Goal: Task Accomplishment & Management: Use online tool/utility

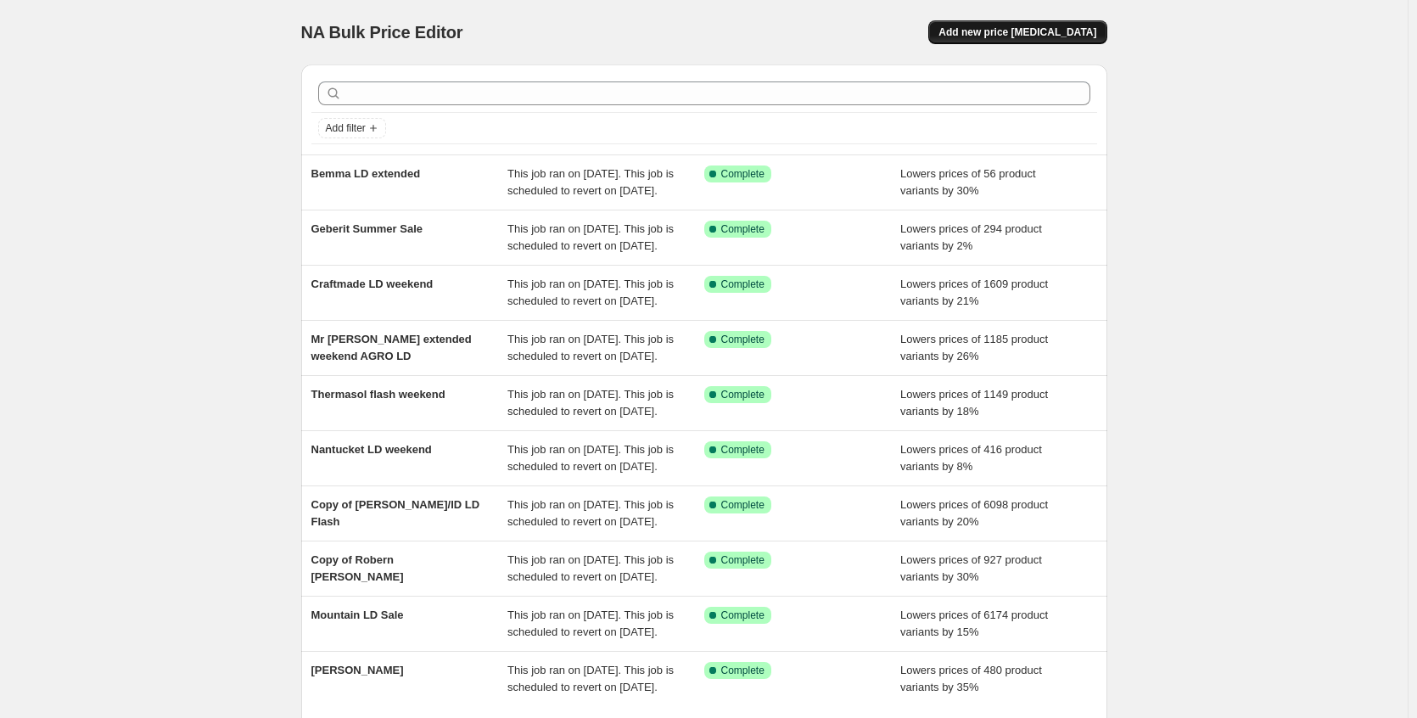
click at [973, 36] on button "Add new price change job" at bounding box center [1017, 32] width 178 height 24
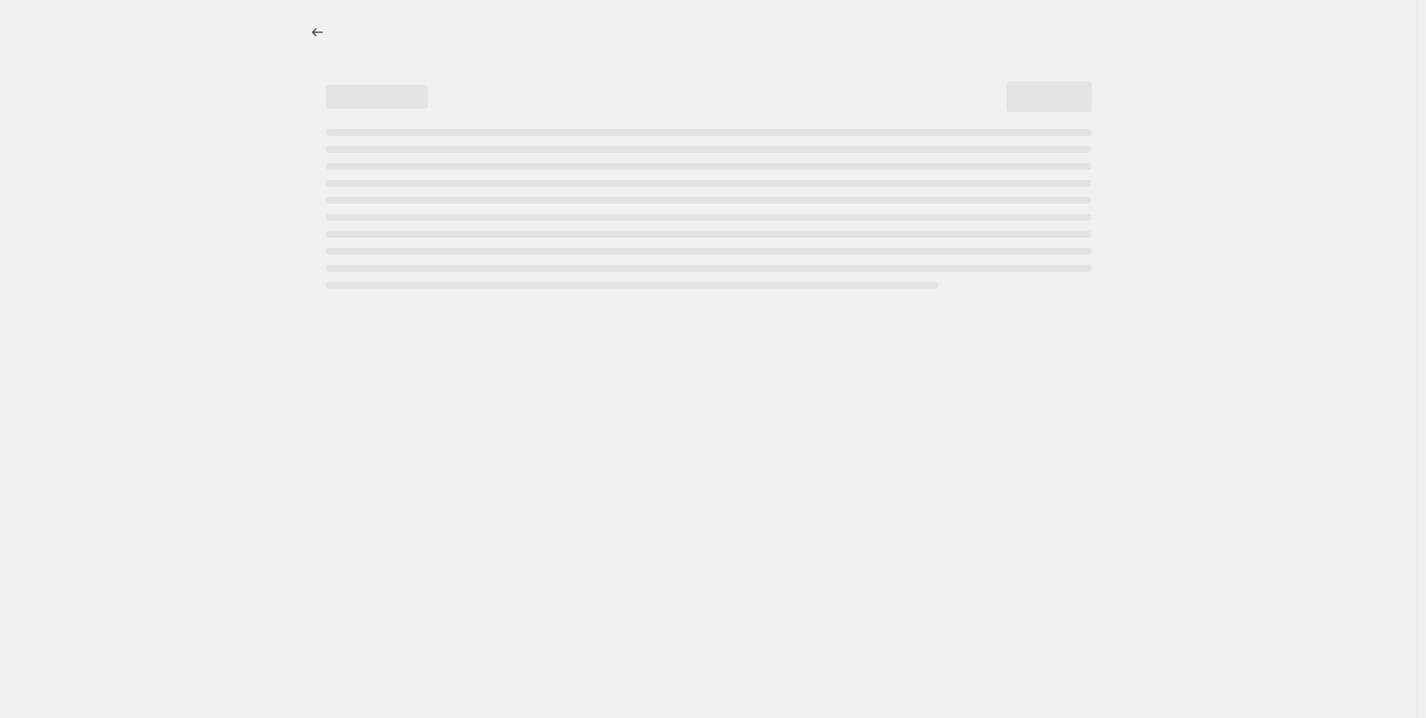
select select "percentage"
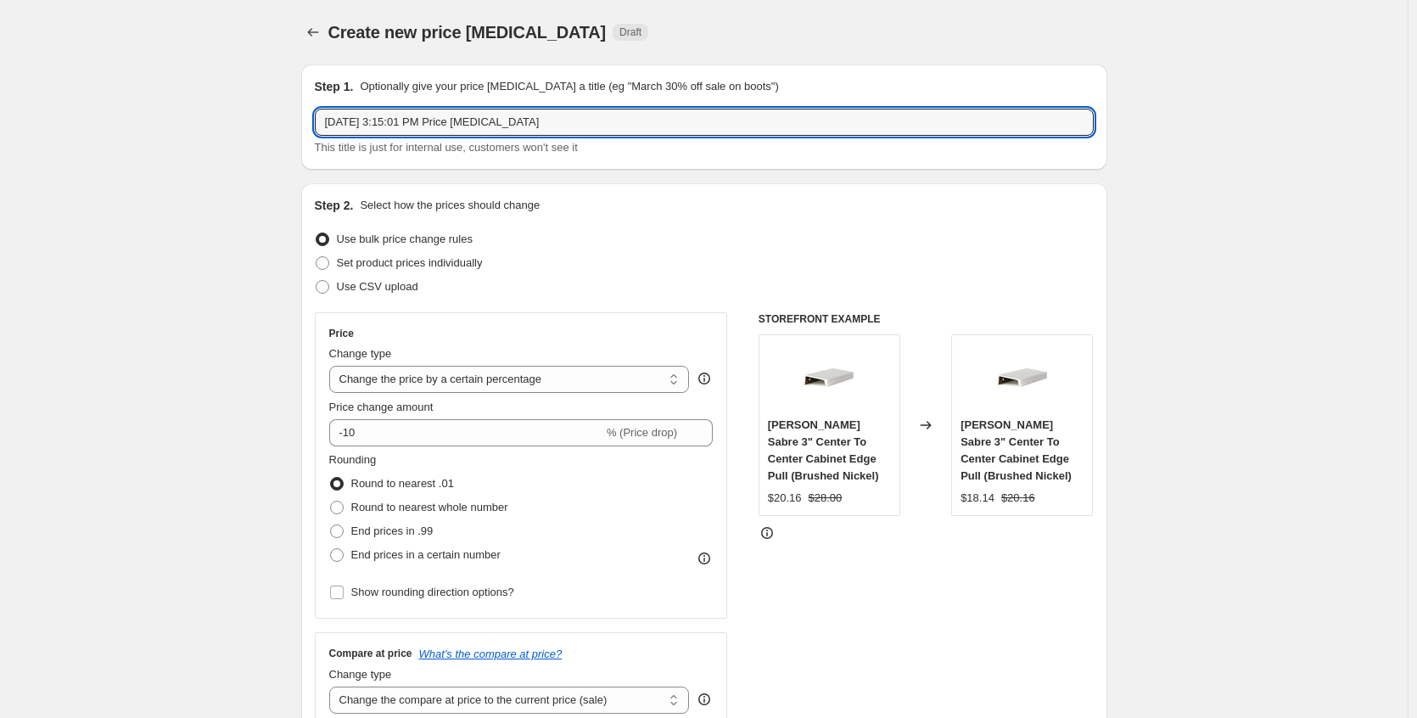
drag, startPoint x: 637, startPoint y: 121, endPoint x: 294, endPoint y: 146, distance: 343.8
type input "Franke Weekend"
click at [450, 431] on input "-10" at bounding box center [466, 432] width 274 height 27
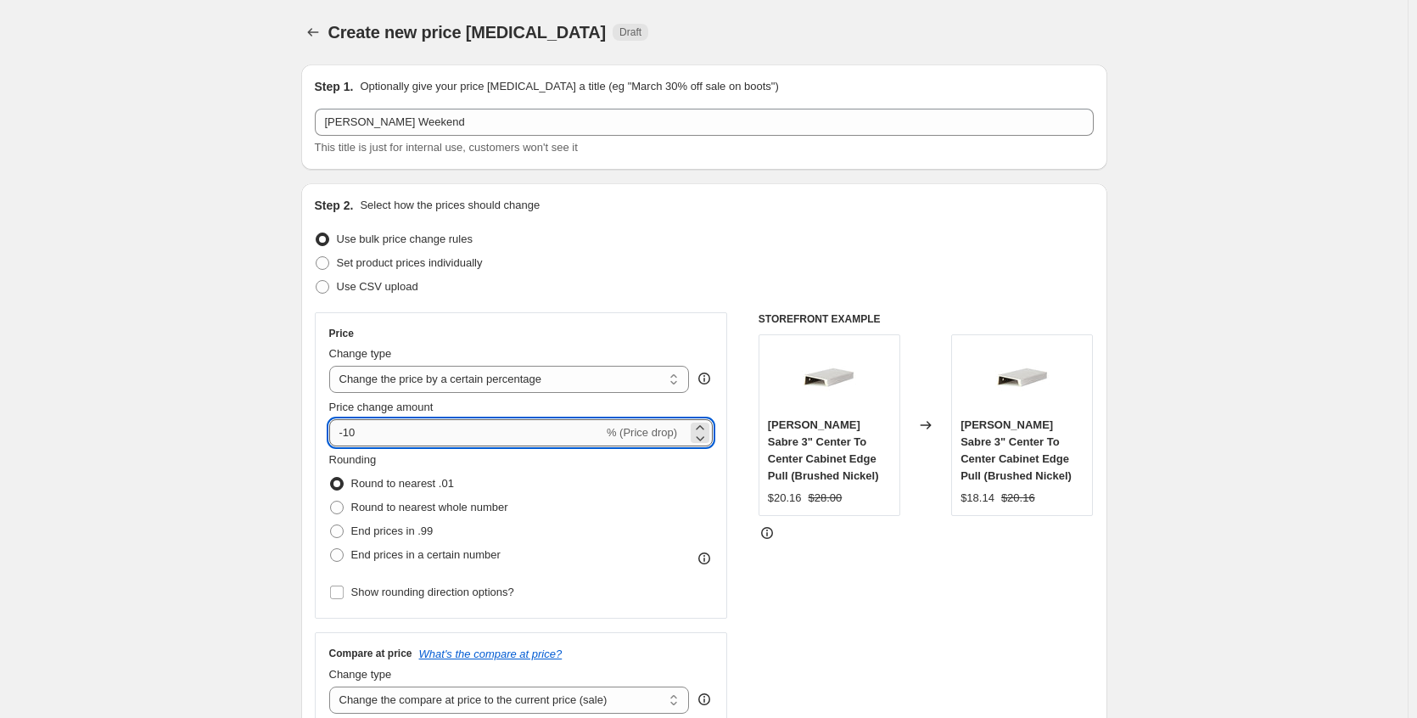
type input "-1"
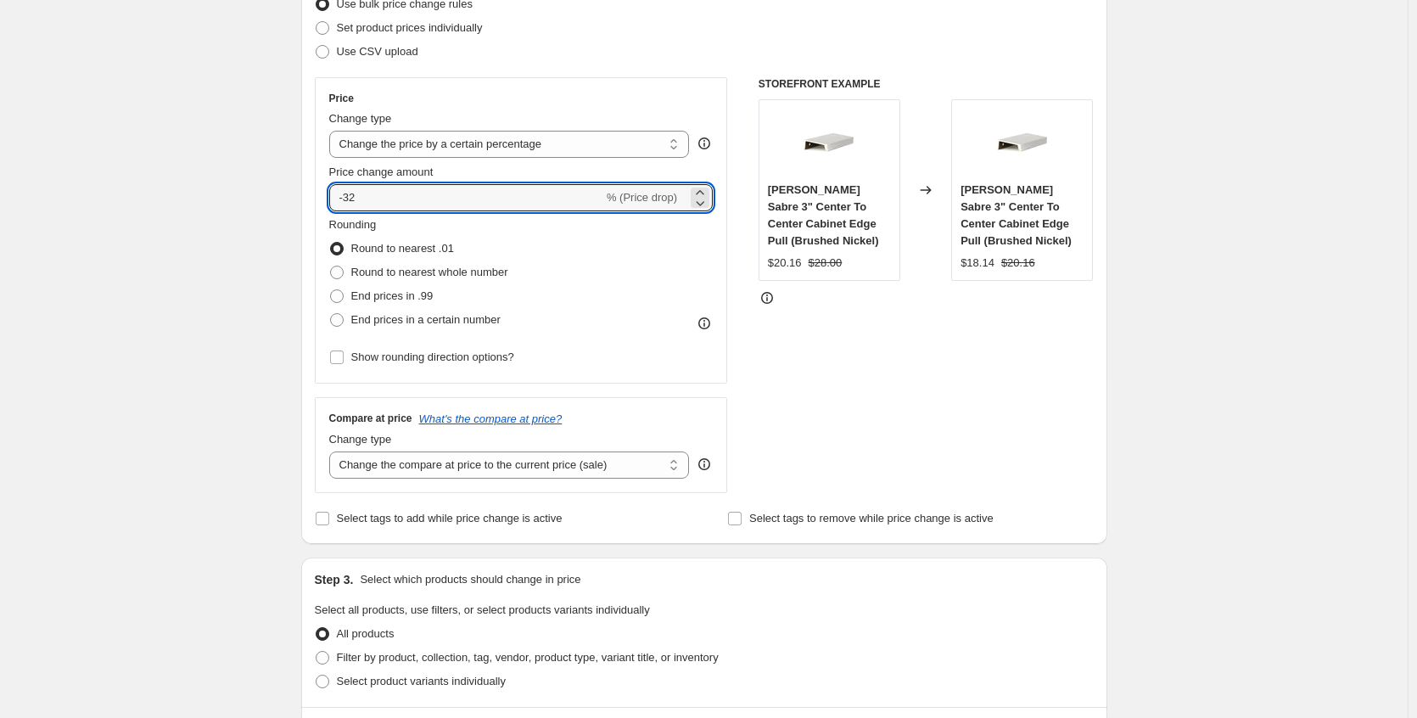
scroll to position [255, 0]
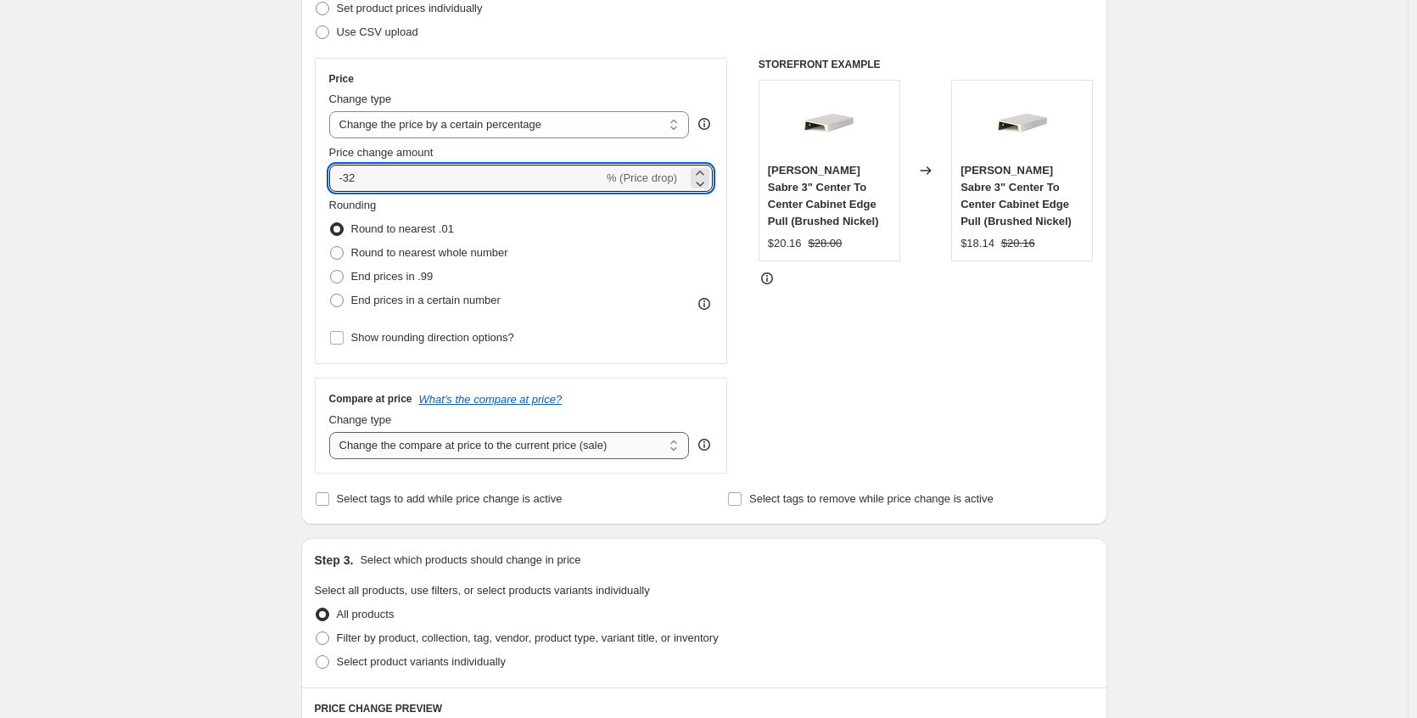
type input "-32"
click at [414, 448] on select "Change the compare at price to the current price (sale) Change the compare at p…" at bounding box center [509, 445] width 361 height 27
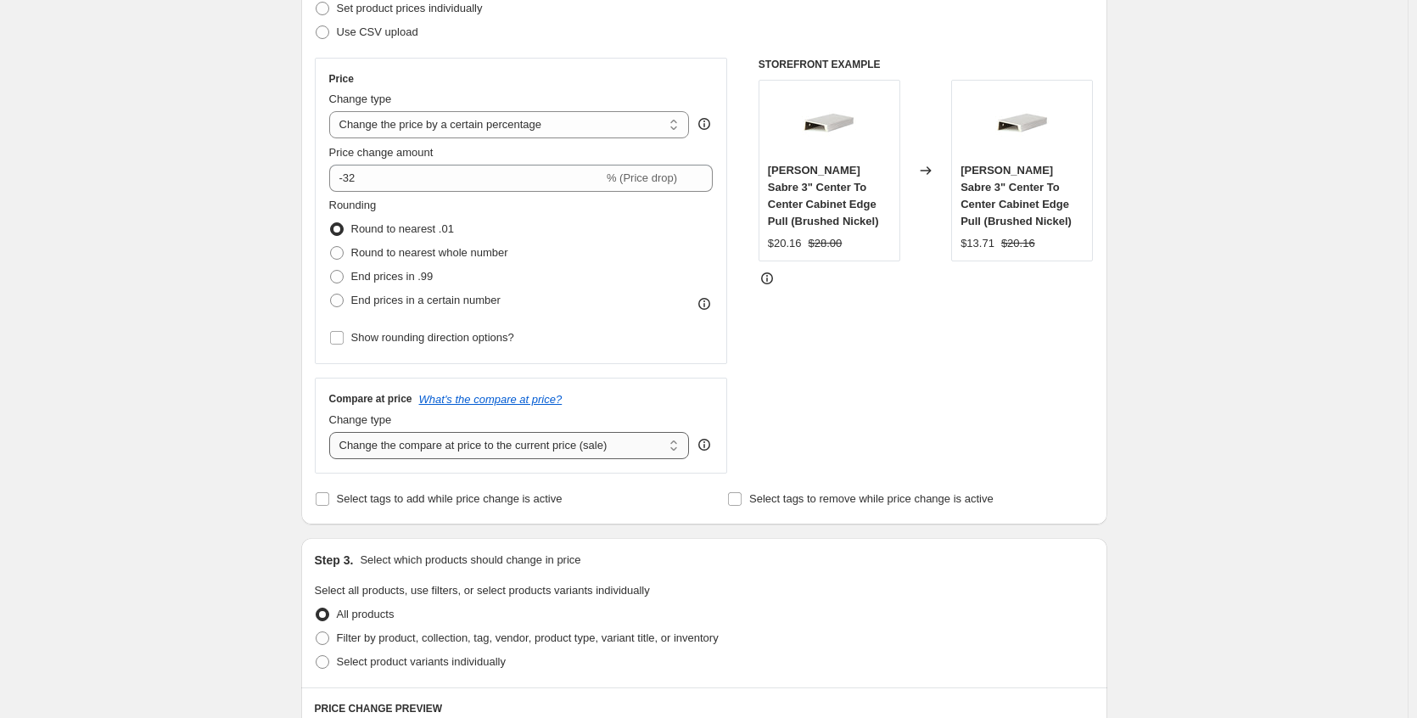
select select "no_change"
click at [333, 432] on select "Change the compare at price to the current price (sale) Change the compare at p…" at bounding box center [509, 445] width 361 height 27
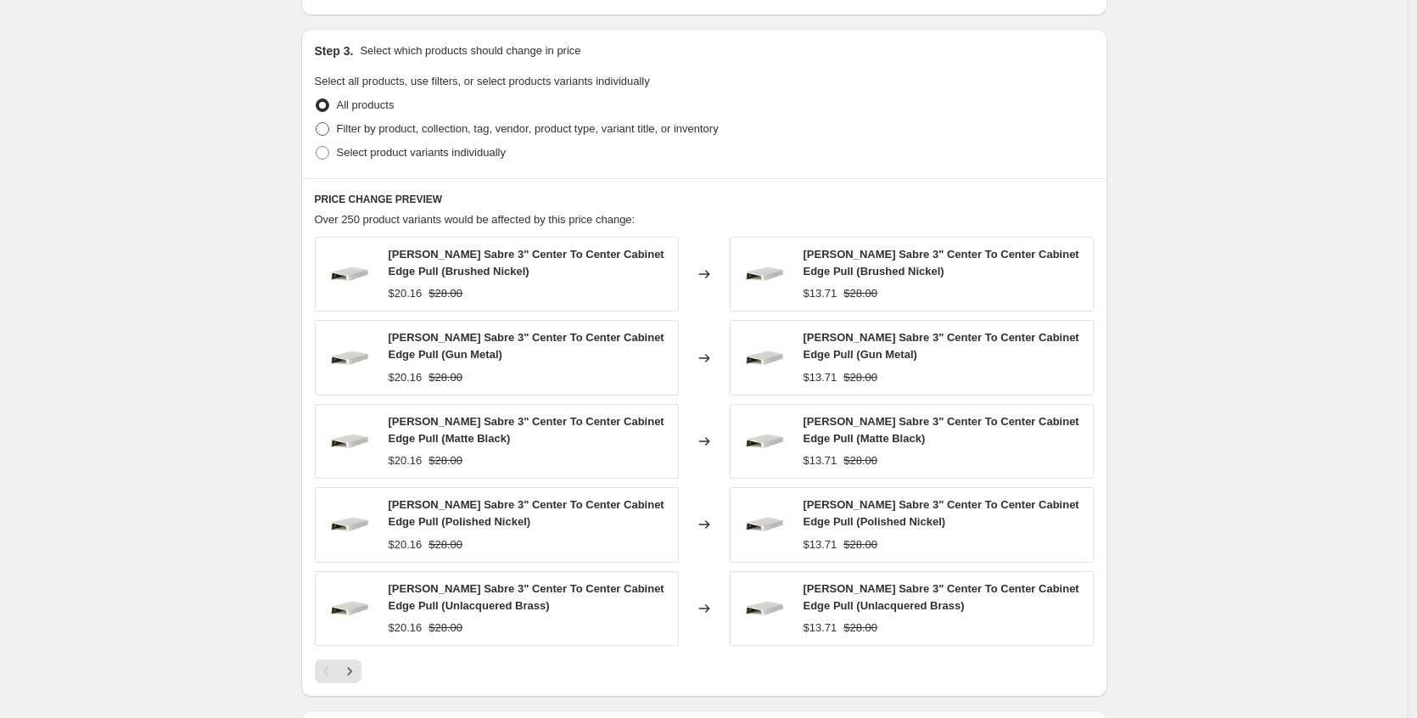
click at [324, 127] on span at bounding box center [323, 129] width 14 height 14
click at [317, 123] on input "Filter by product, collection, tag, vendor, product type, variant title, or inv…" at bounding box center [316, 122] width 1 height 1
radio input "true"
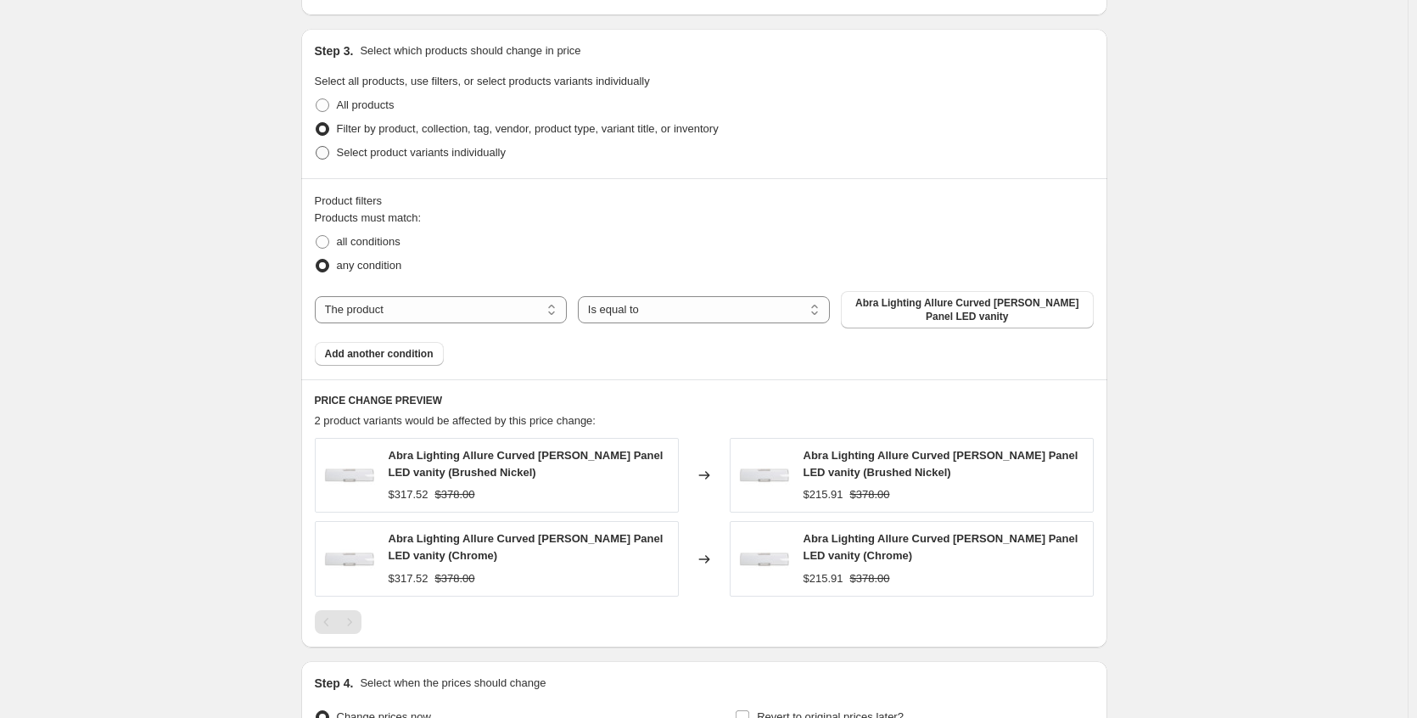
click at [328, 152] on span at bounding box center [323, 153] width 14 height 14
click at [317, 147] on input "Select product variants individually" at bounding box center [316, 146] width 1 height 1
radio input "true"
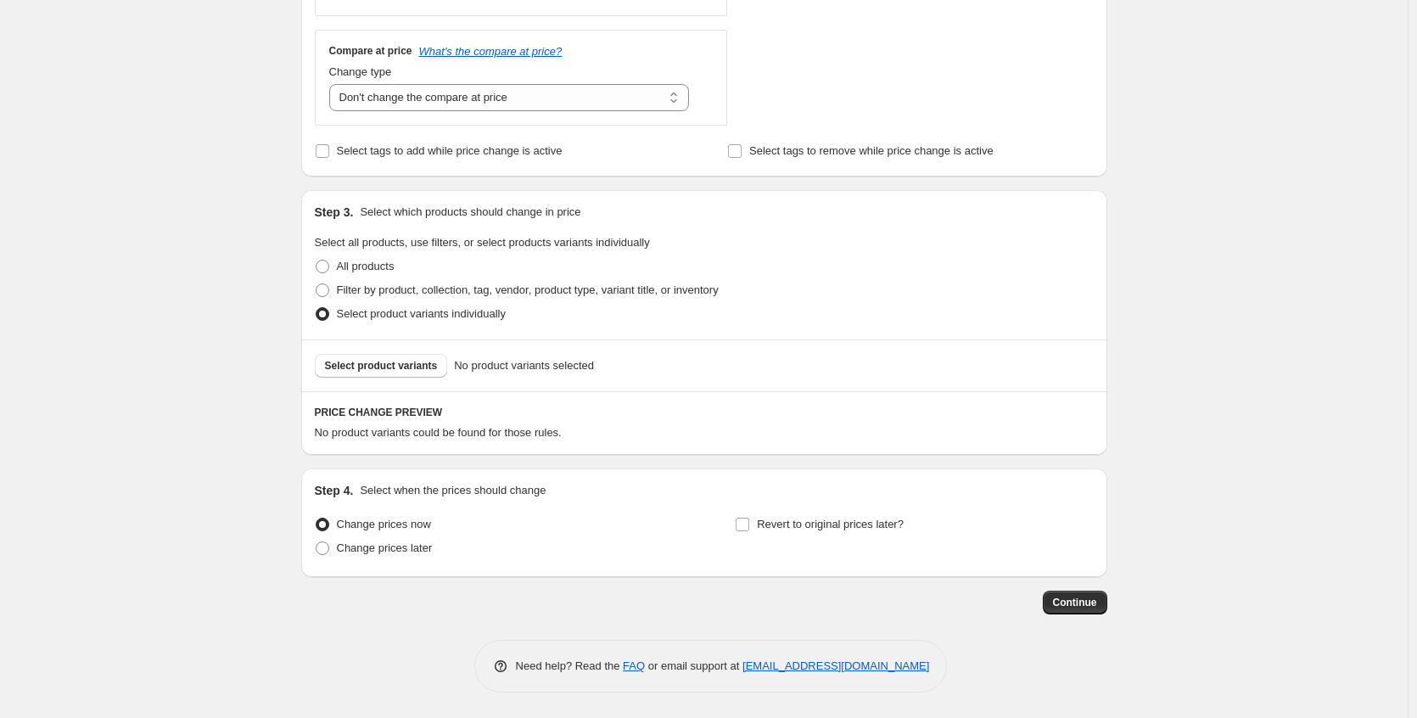
scroll to position [603, 0]
click at [419, 367] on span "Select product variants" at bounding box center [381, 366] width 113 height 14
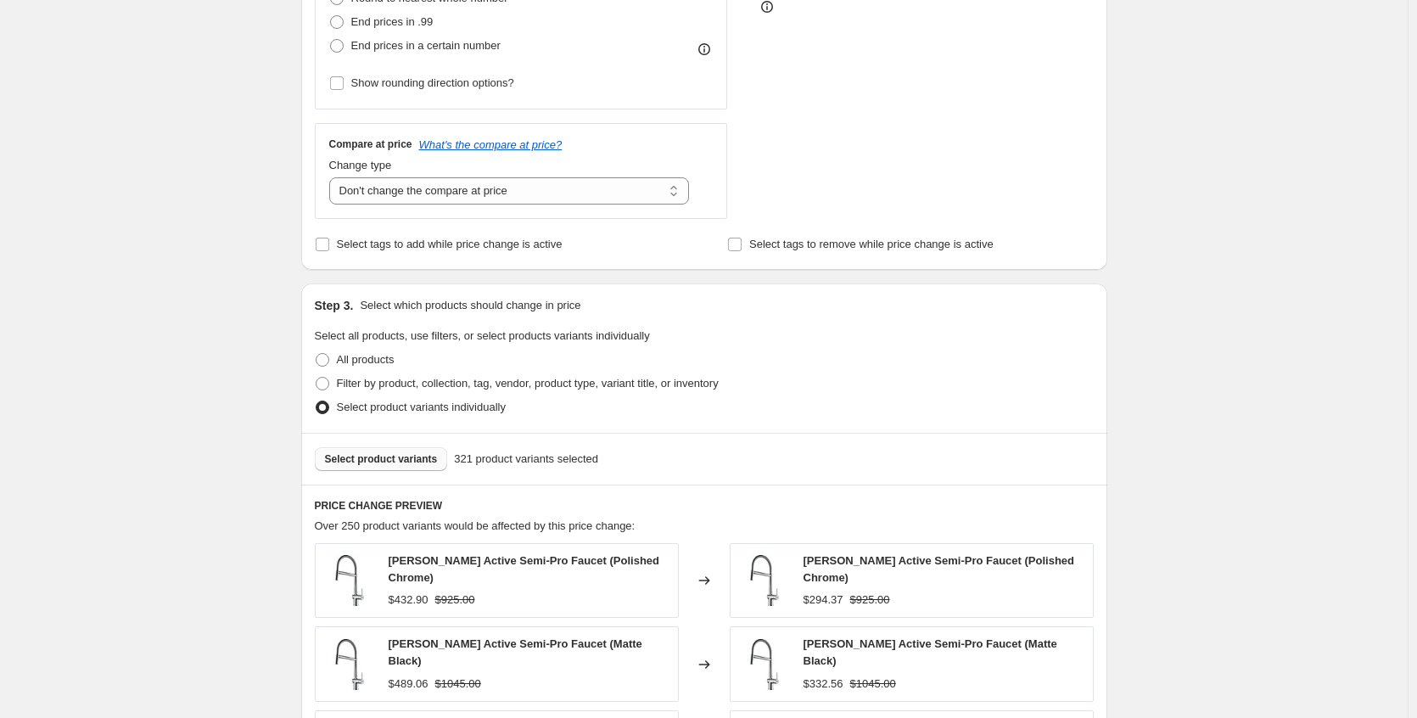
scroll to position [1030, 0]
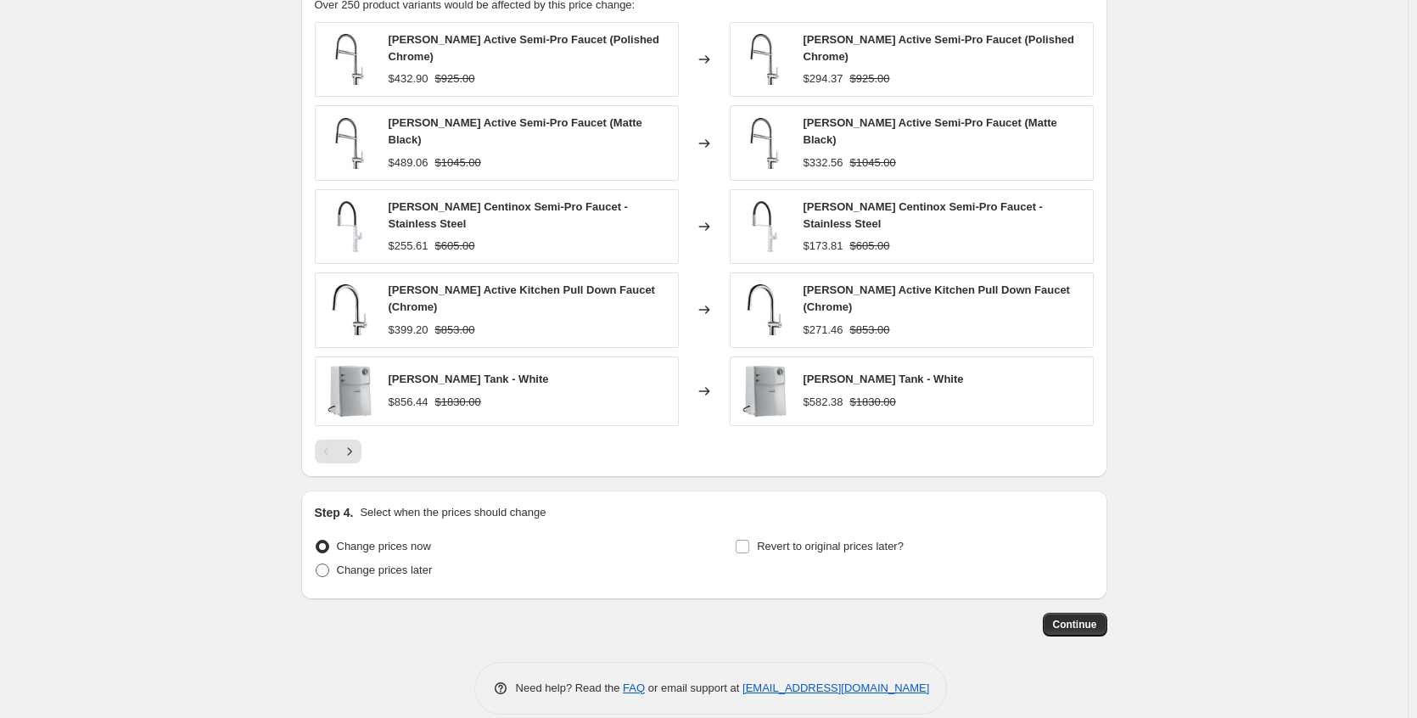
click at [362, 564] on span "Change prices later" at bounding box center [385, 570] width 96 height 13
click at [317, 564] on input "Change prices later" at bounding box center [316, 564] width 1 height 1
radio input "true"
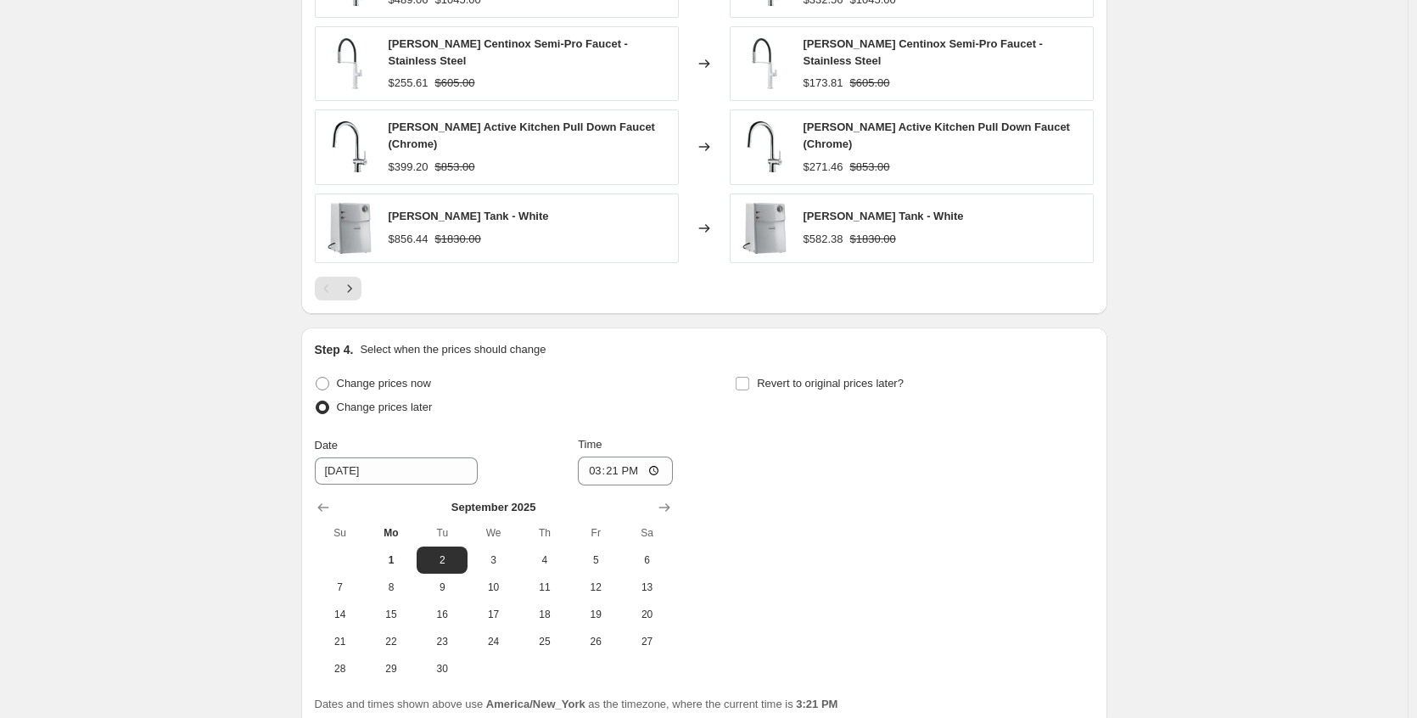
scroll to position [1200, 0]
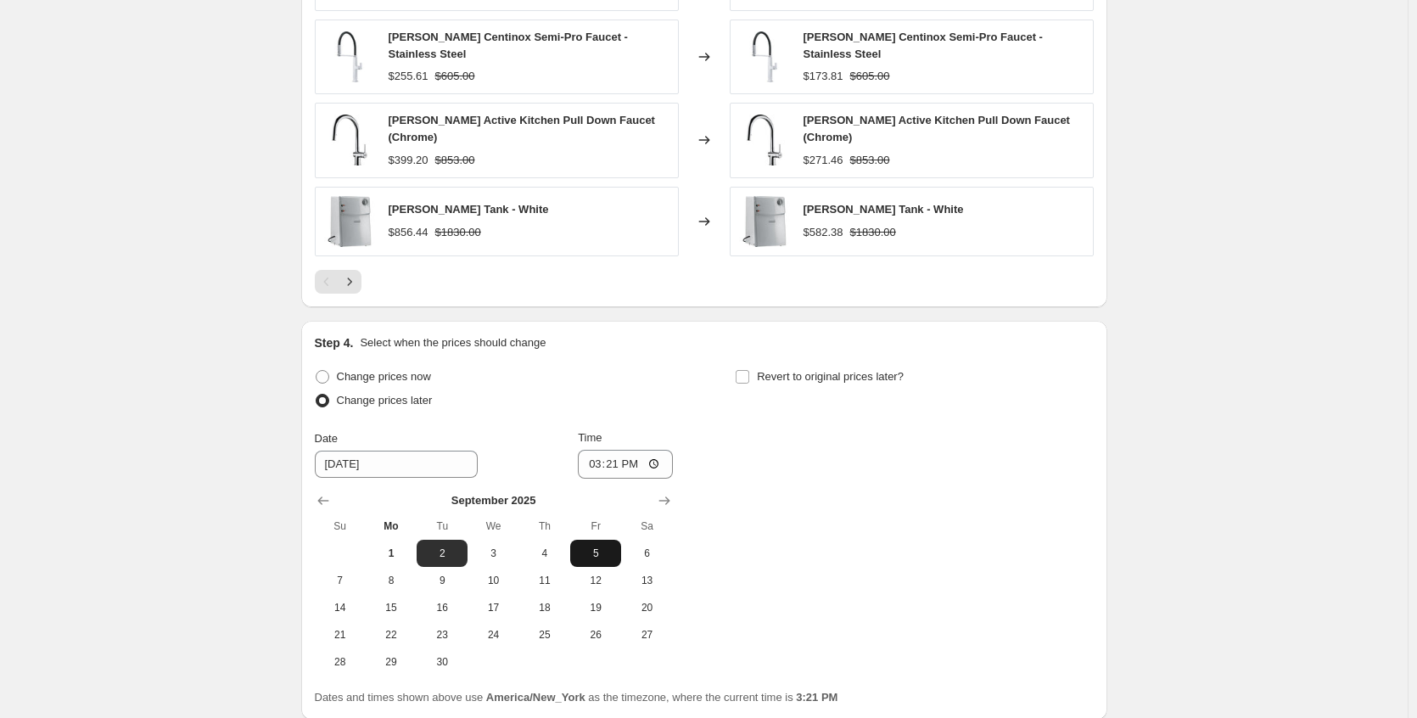
click at [601, 547] on span "5" at bounding box center [595, 554] width 37 height 14
type input "9/5/2025"
click at [662, 450] on input "15:21" at bounding box center [625, 464] width 95 height 29
type input "17:21"
click at [837, 466] on div "Change prices now Change prices later Date 9/5/2025 Time 17:21 September 2025 S…" at bounding box center [704, 520] width 779 height 311
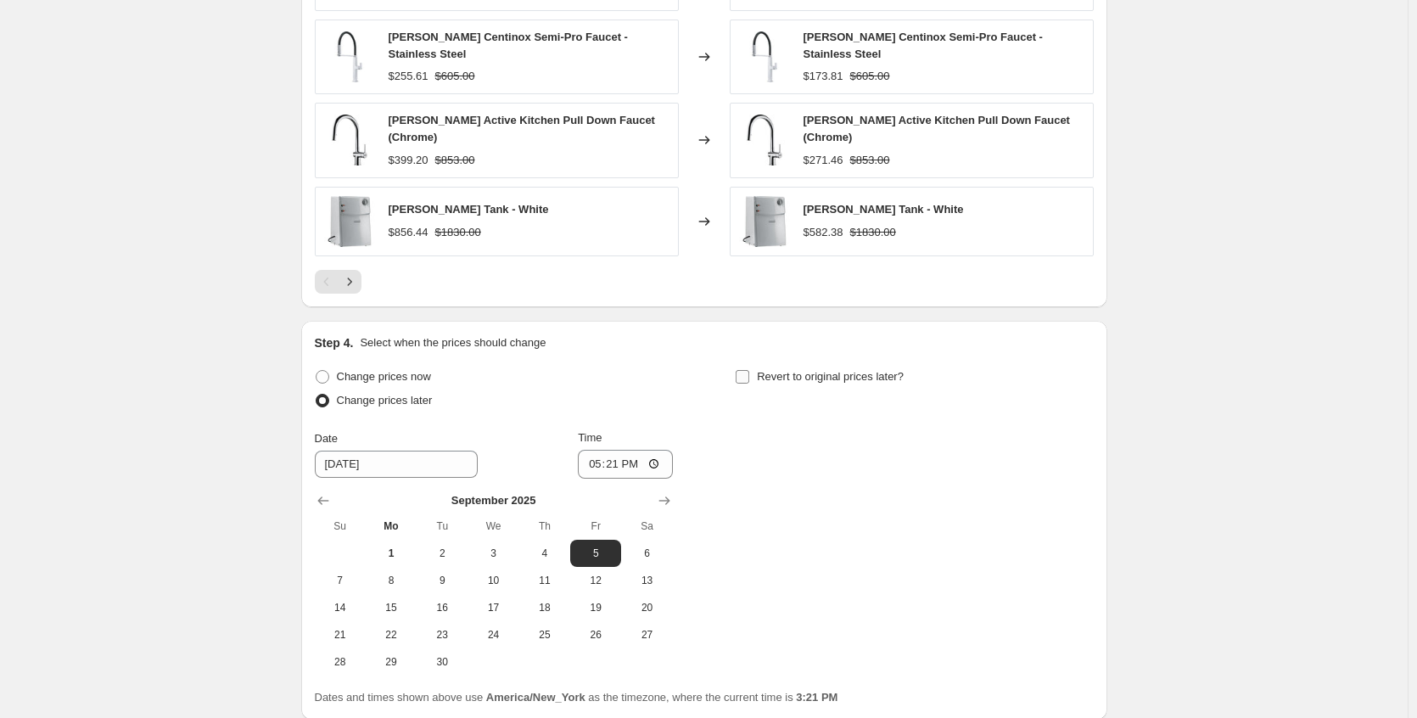
click at [749, 370] on input "Revert to original prices later?" at bounding box center [743, 377] width 14 height 14
checkbox input "true"
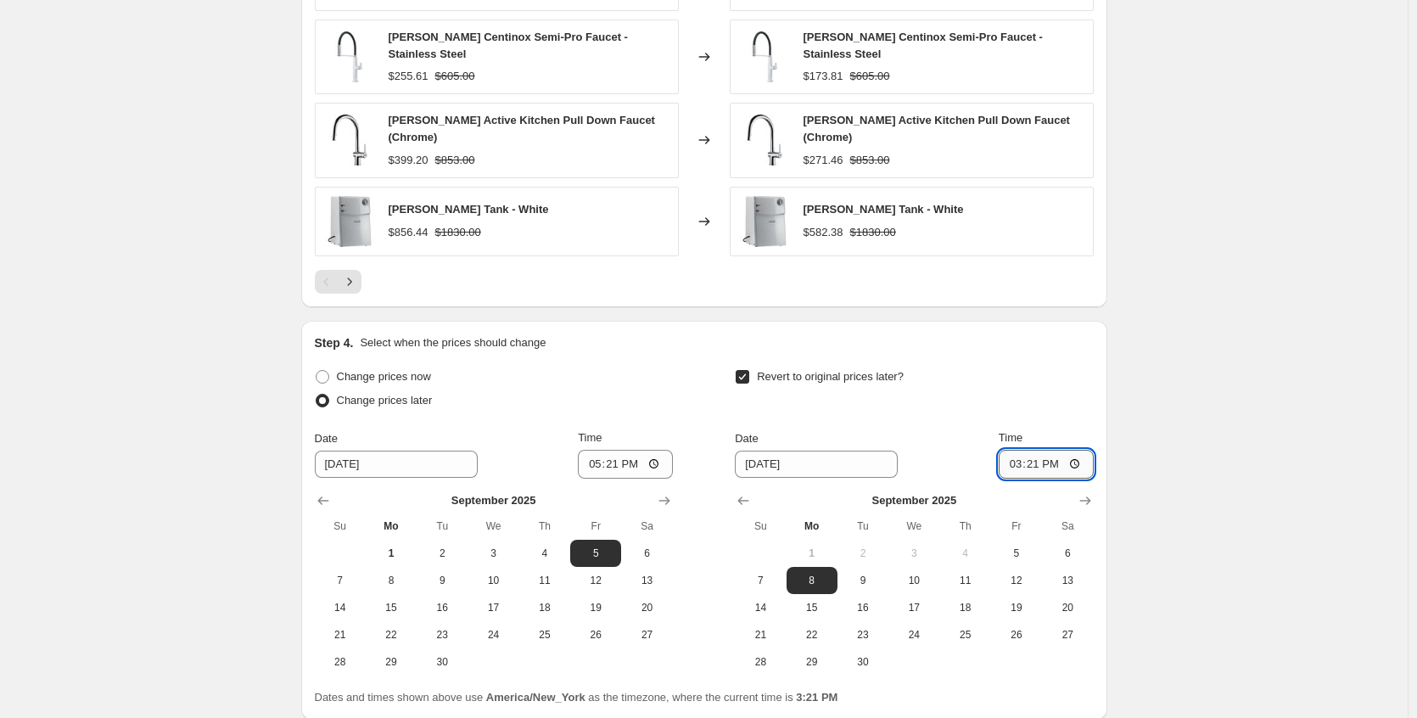
click at [1086, 450] on input "15:21" at bounding box center [1046, 464] width 95 height 29
type input "03:21"
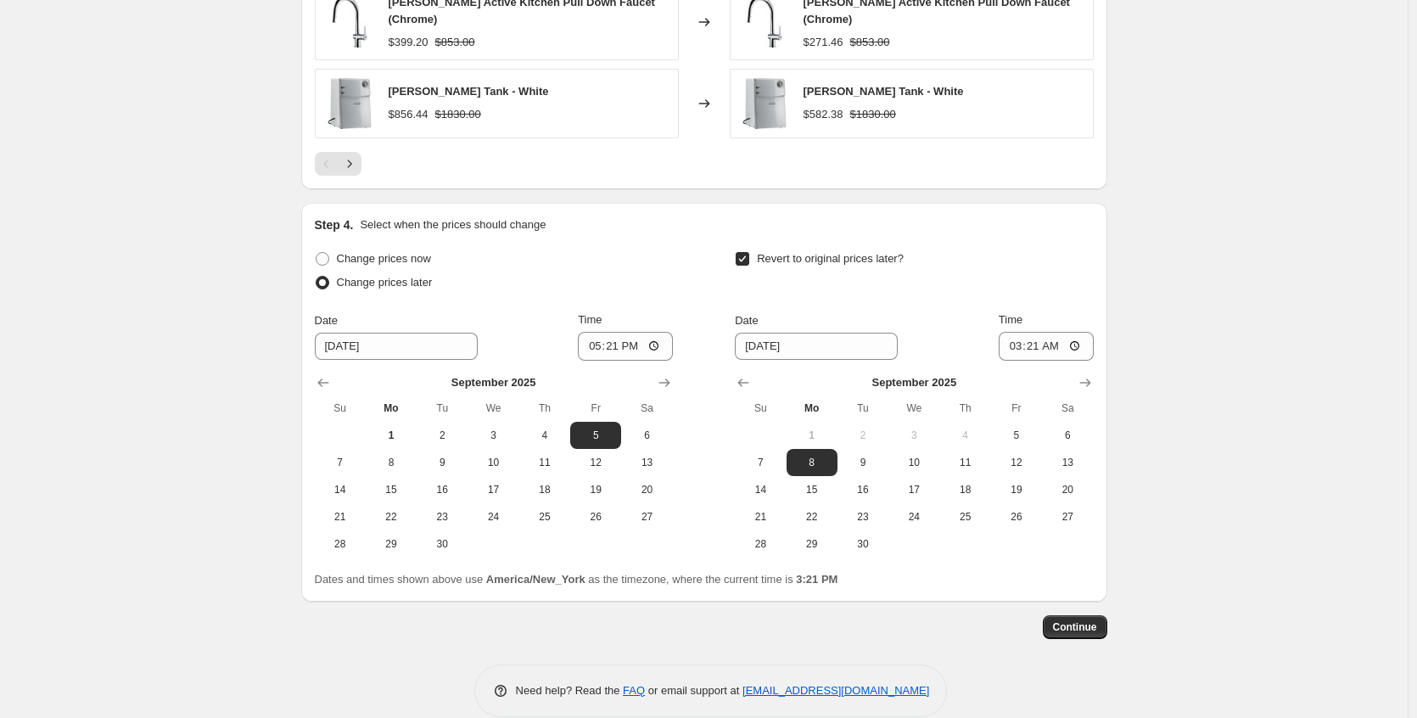
scroll to position [1321, 0]
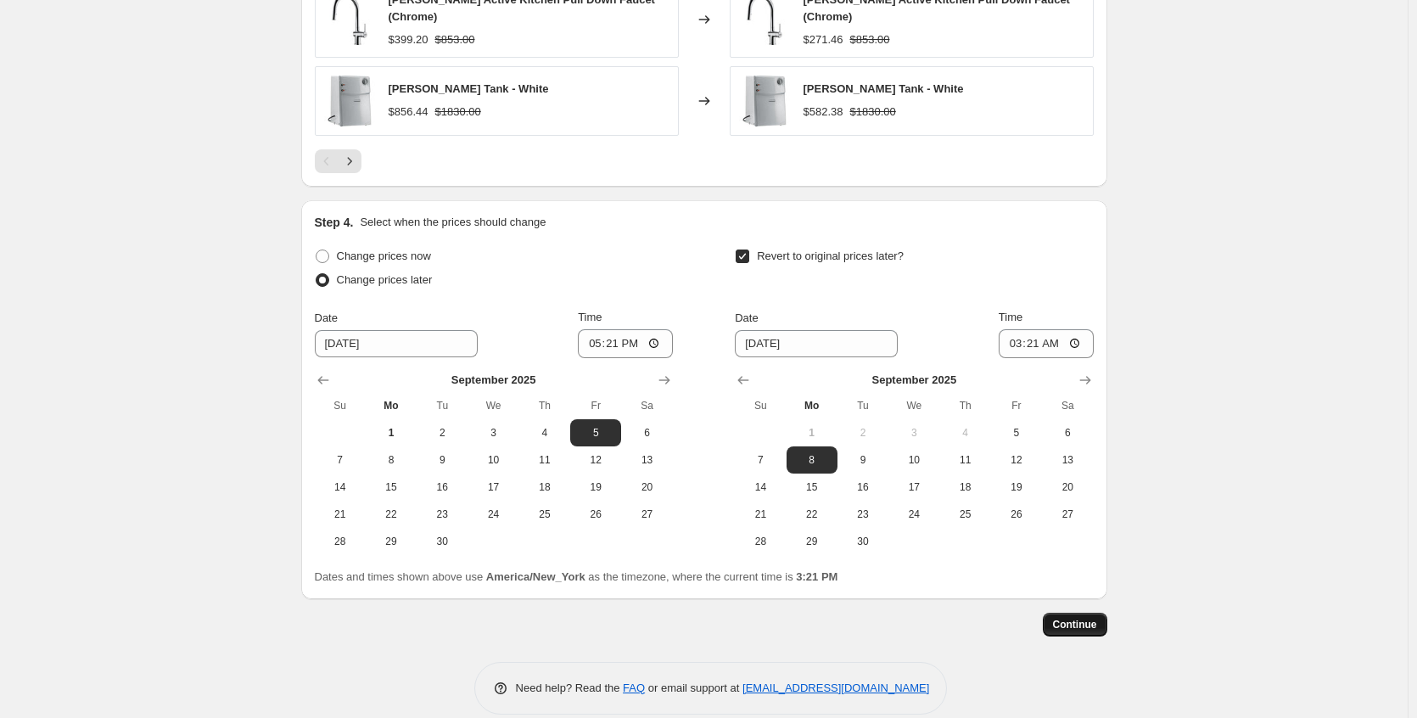
click at [1089, 618] on span "Continue" at bounding box center [1075, 625] width 44 height 14
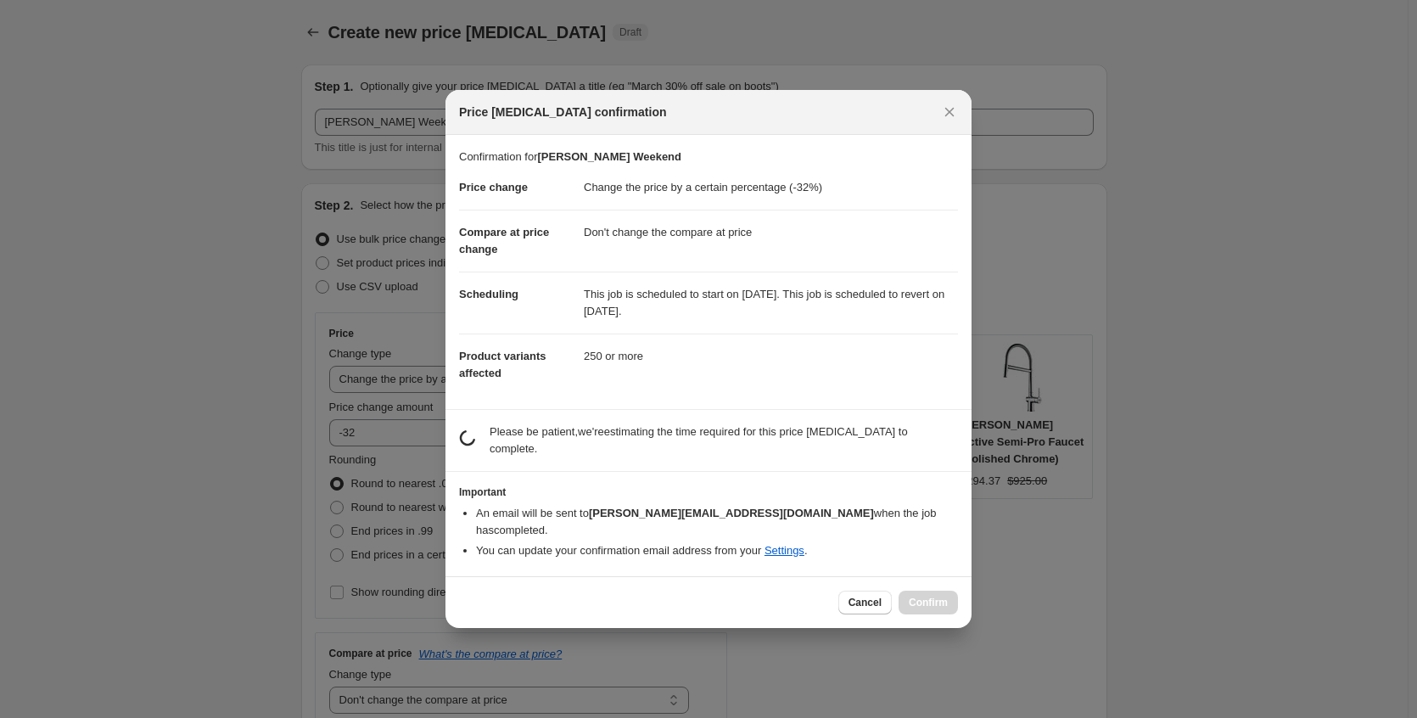
scroll to position [0, 0]
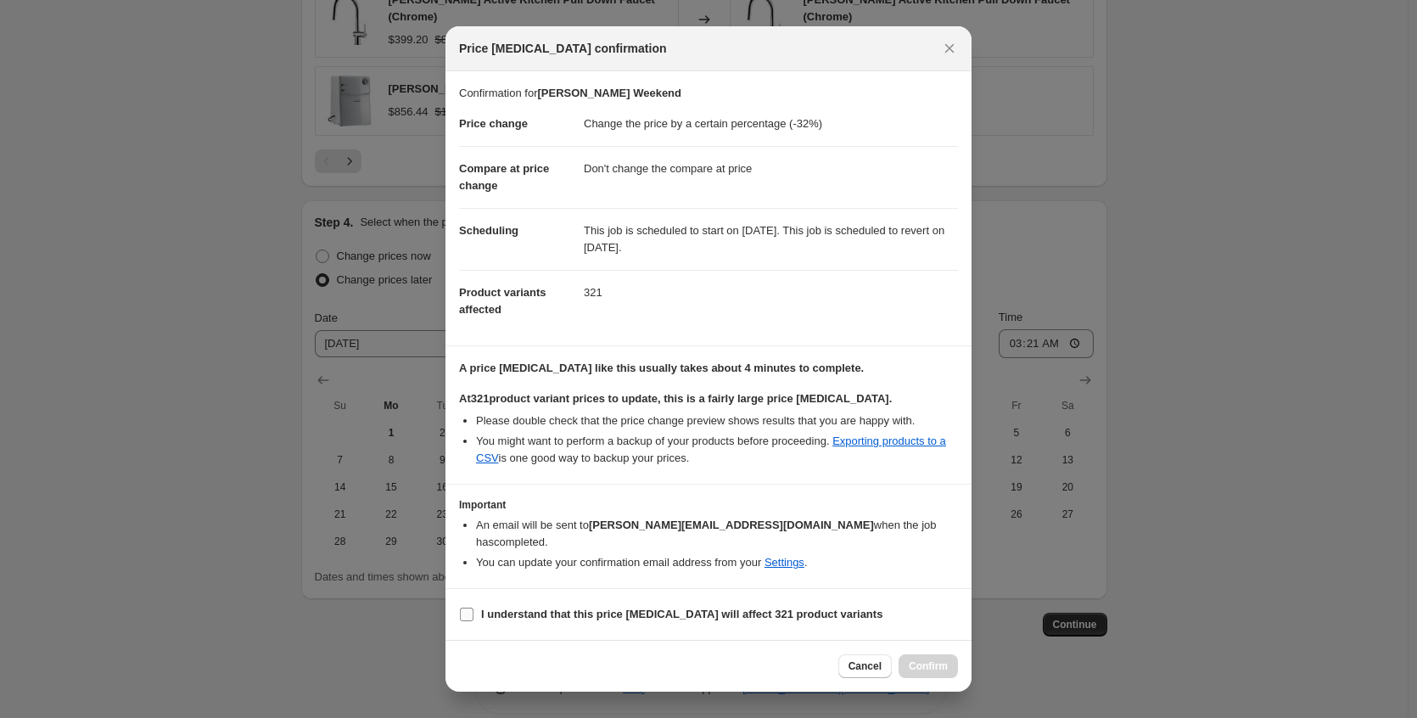
click at [712, 608] on b "I understand that this price change job will affect 321 product variants" at bounding box center [681, 614] width 401 height 13
click at [474, 608] on input "I understand that this price change job will affect 321 product variants" at bounding box center [467, 615] width 14 height 14
checkbox input "true"
click at [922, 661] on span "Confirm" at bounding box center [928, 666] width 39 height 14
type input "Franke Weekend"
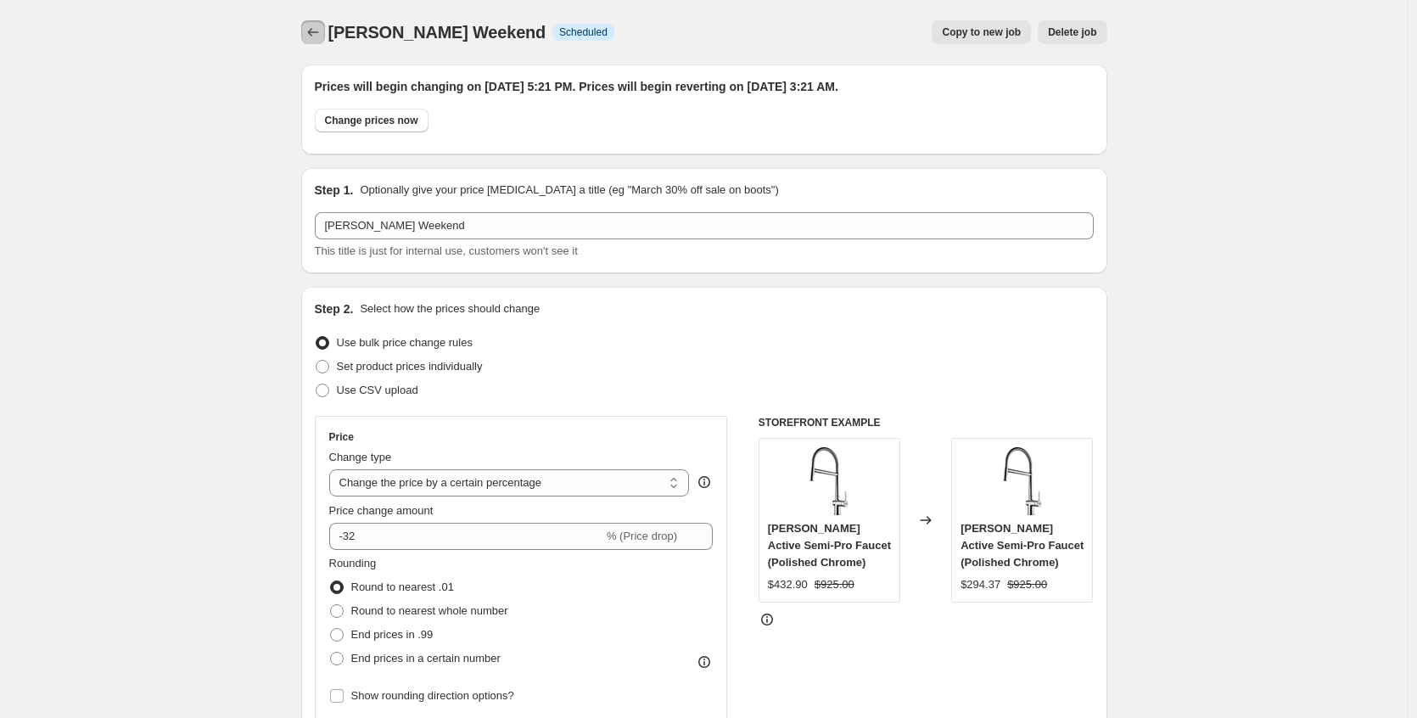
click at [317, 32] on icon "Price change jobs" at bounding box center [313, 32] width 17 height 17
